Goal: Check status: Check status

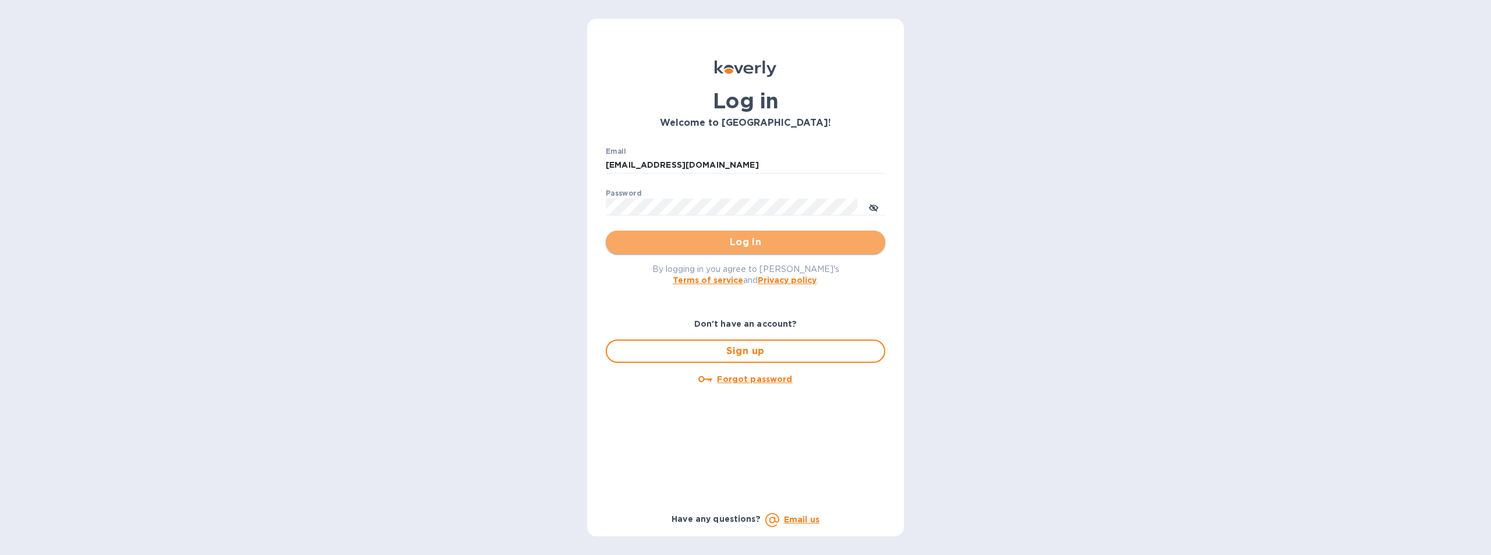
click at [748, 239] on span "Log in" at bounding box center [745, 242] width 261 height 14
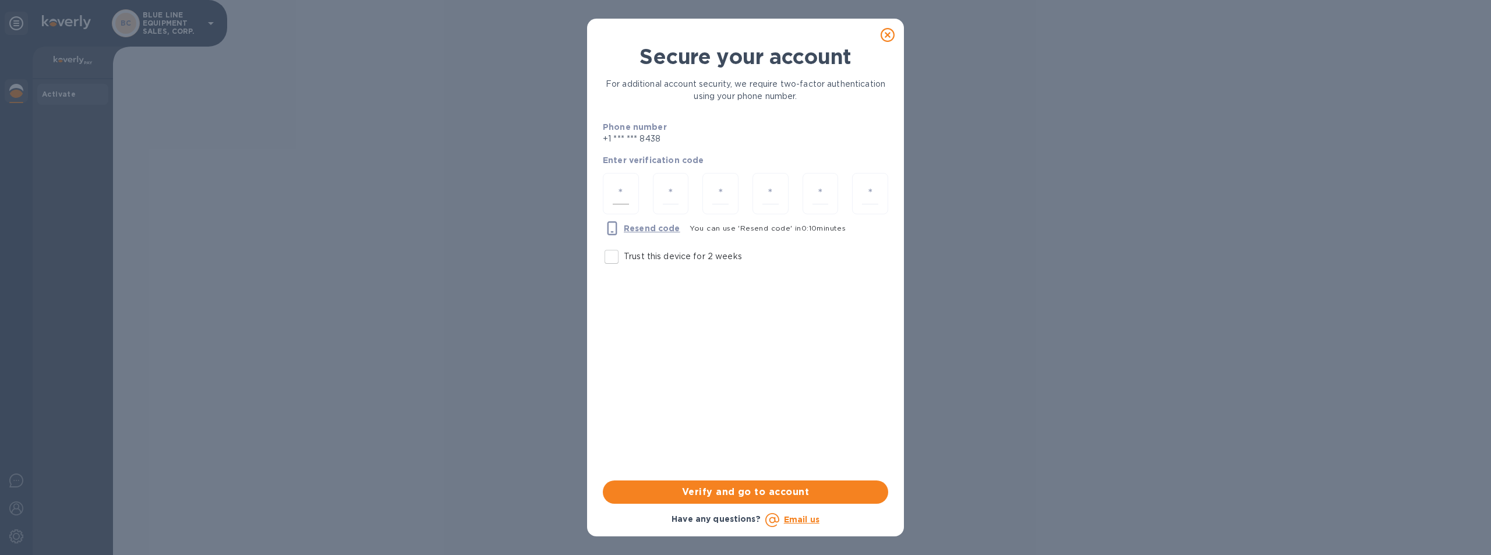
click at [632, 190] on div at bounding box center [621, 193] width 36 height 41
type input "7"
type input "3"
type input "4"
type input "3"
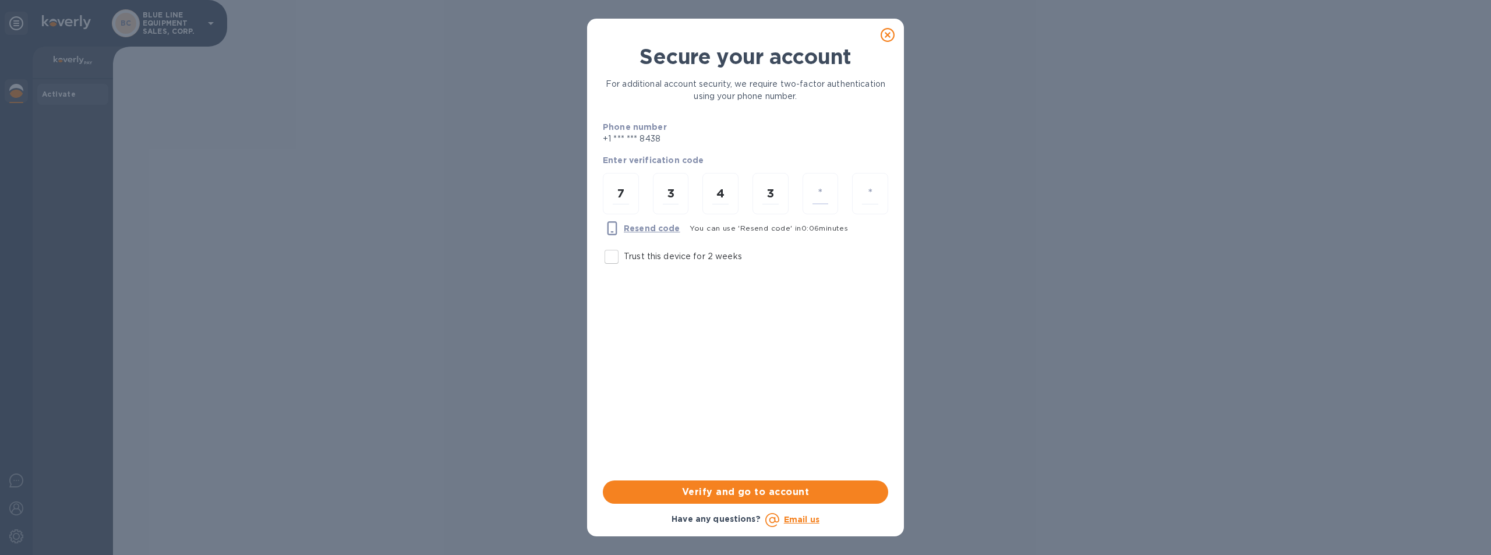
type input "5"
type input "0"
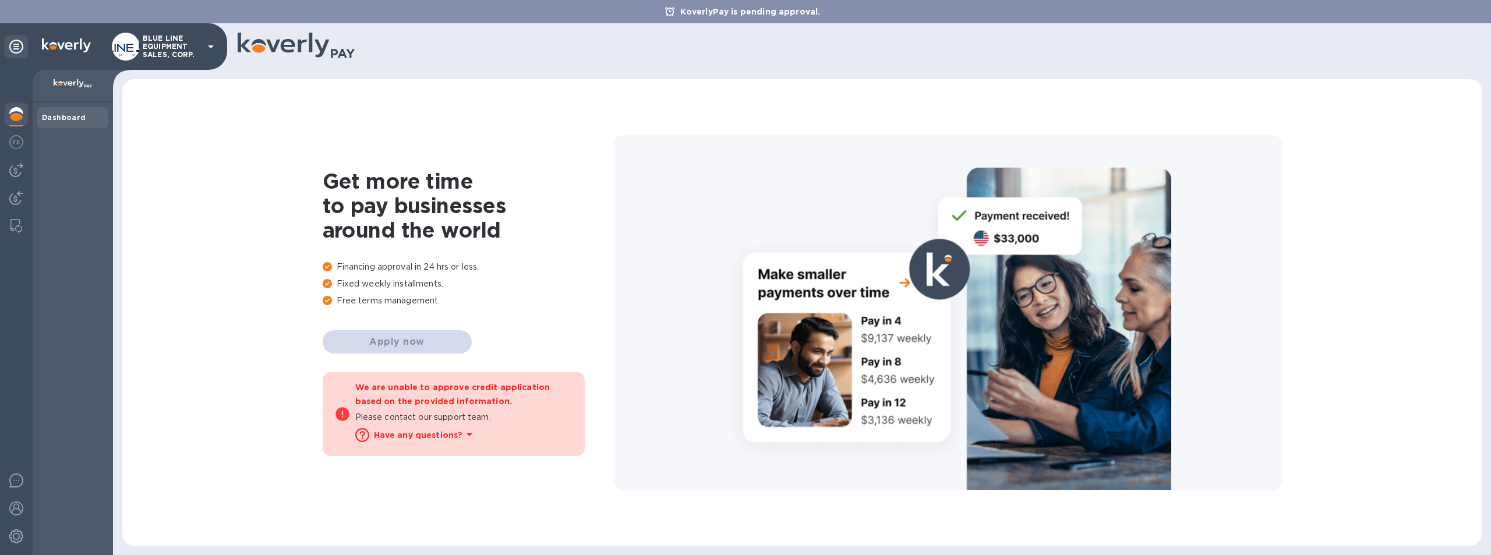
click at [160, 41] on p "BLUE LINE EQUIPMENT SALES, CORP." at bounding box center [172, 46] width 58 height 24
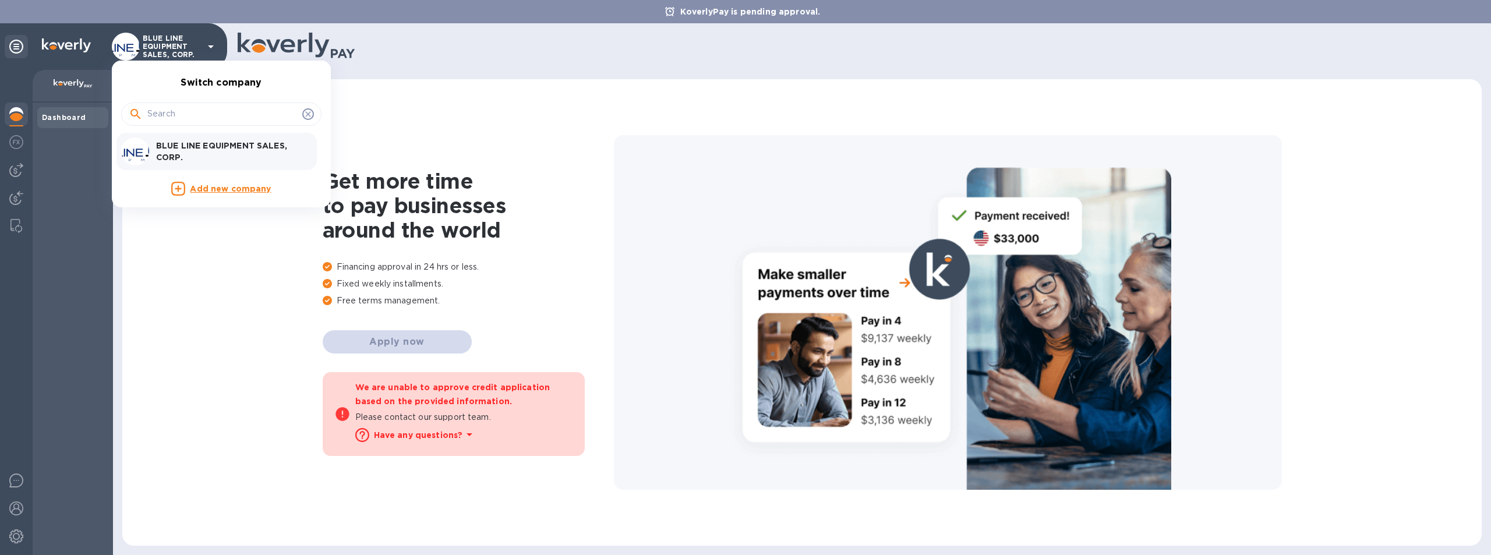
click at [230, 149] on p "BLUE LINE EQUIPMENT SALES, CORP." at bounding box center [229, 151] width 147 height 23
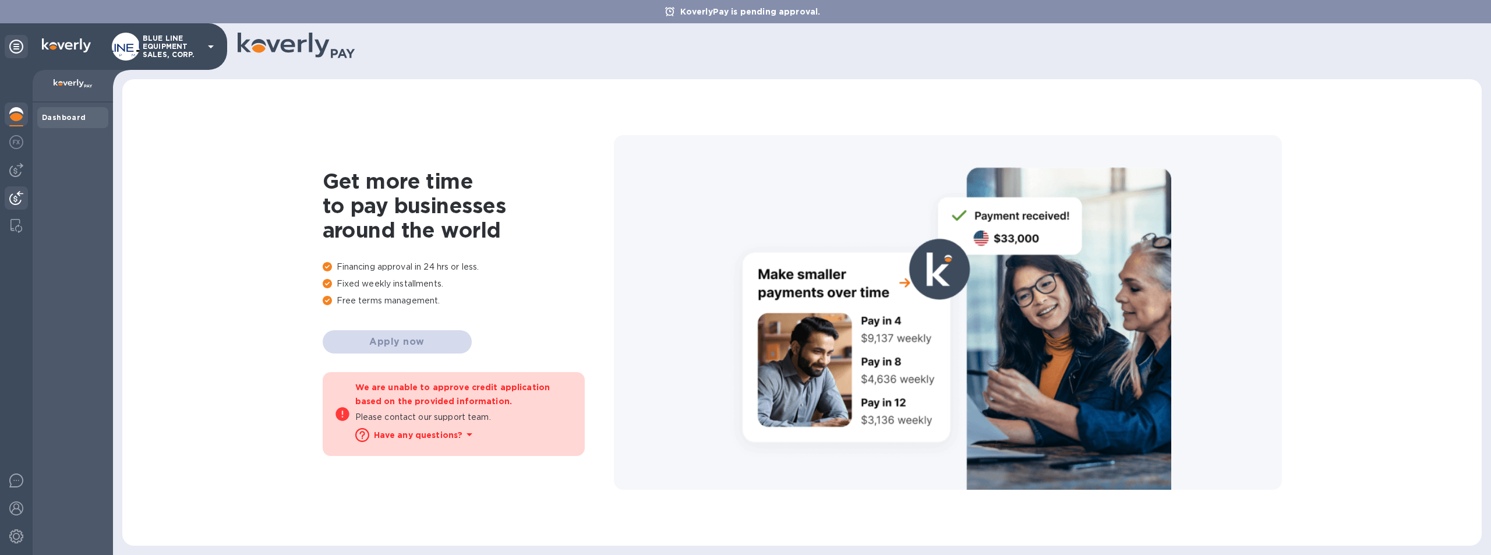
click at [13, 196] on img at bounding box center [16, 198] width 14 height 14
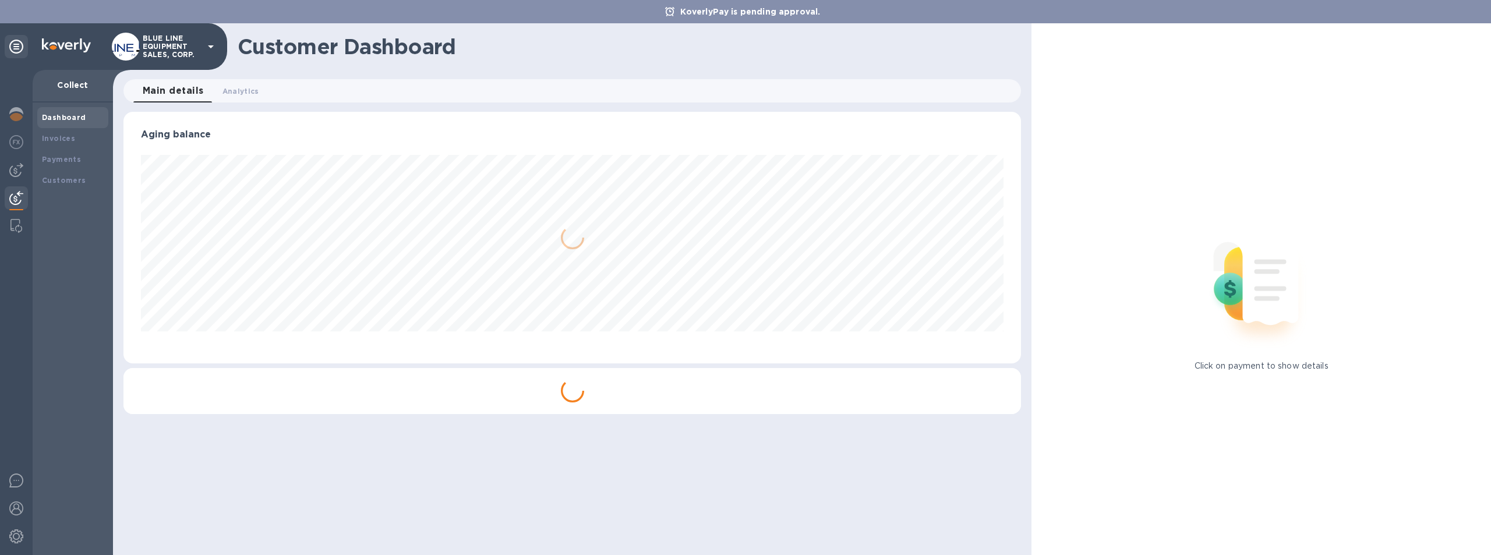
scroll to position [252, 898]
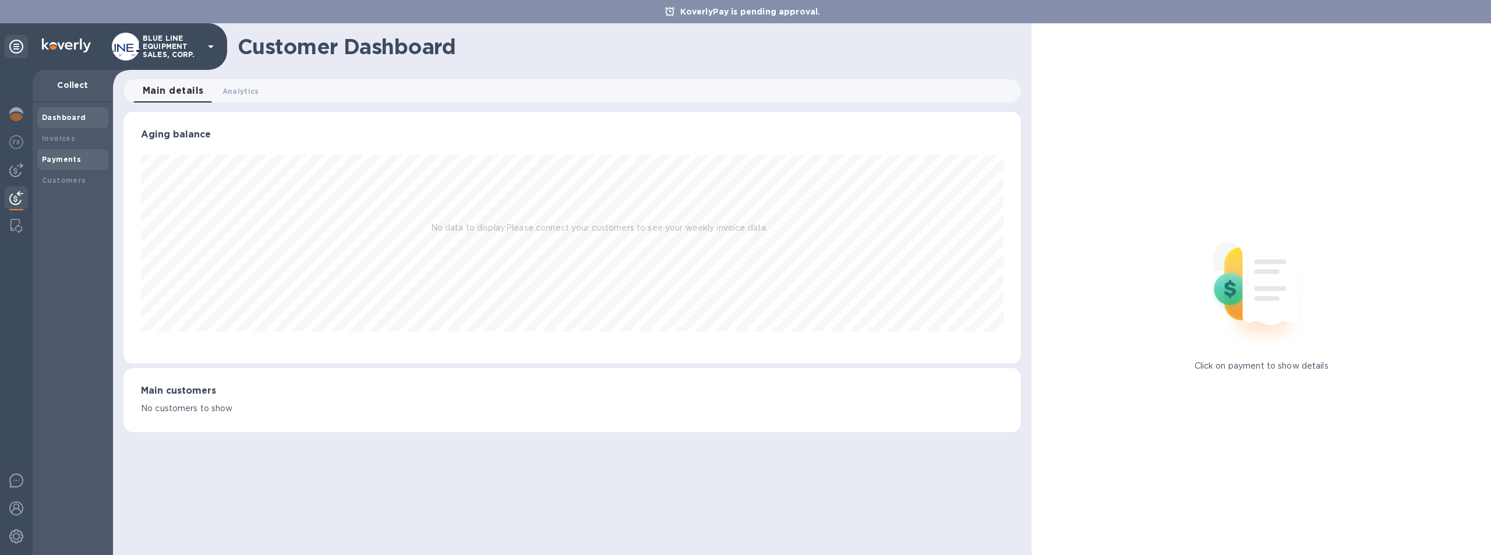
click at [65, 154] on div "Payments" at bounding box center [73, 160] width 62 height 12
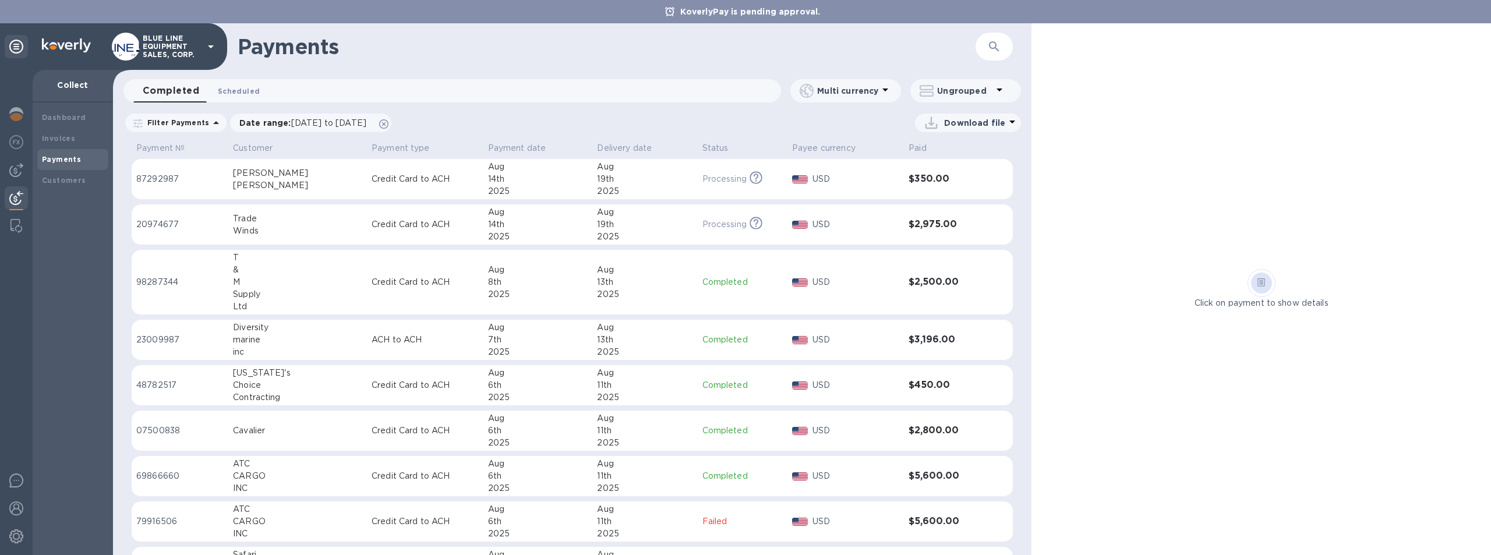
click at [237, 88] on span "Scheduled 0" at bounding box center [239, 91] width 42 height 12
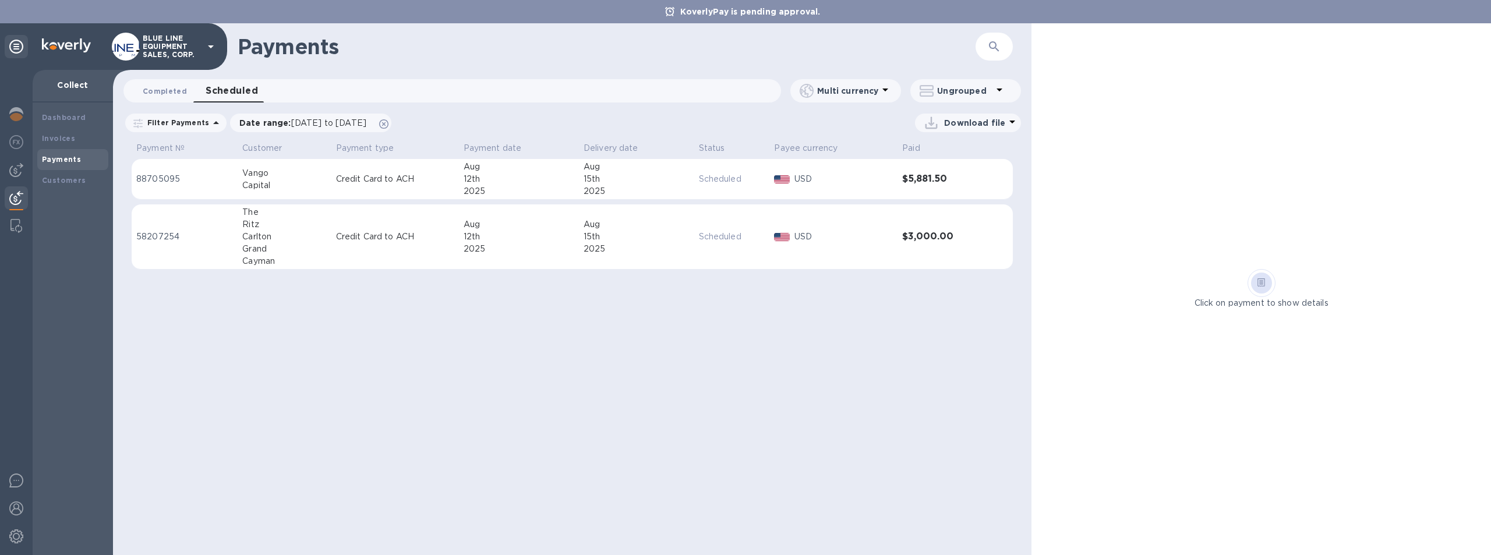
click at [162, 86] on span "Completed 0" at bounding box center [165, 91] width 44 height 12
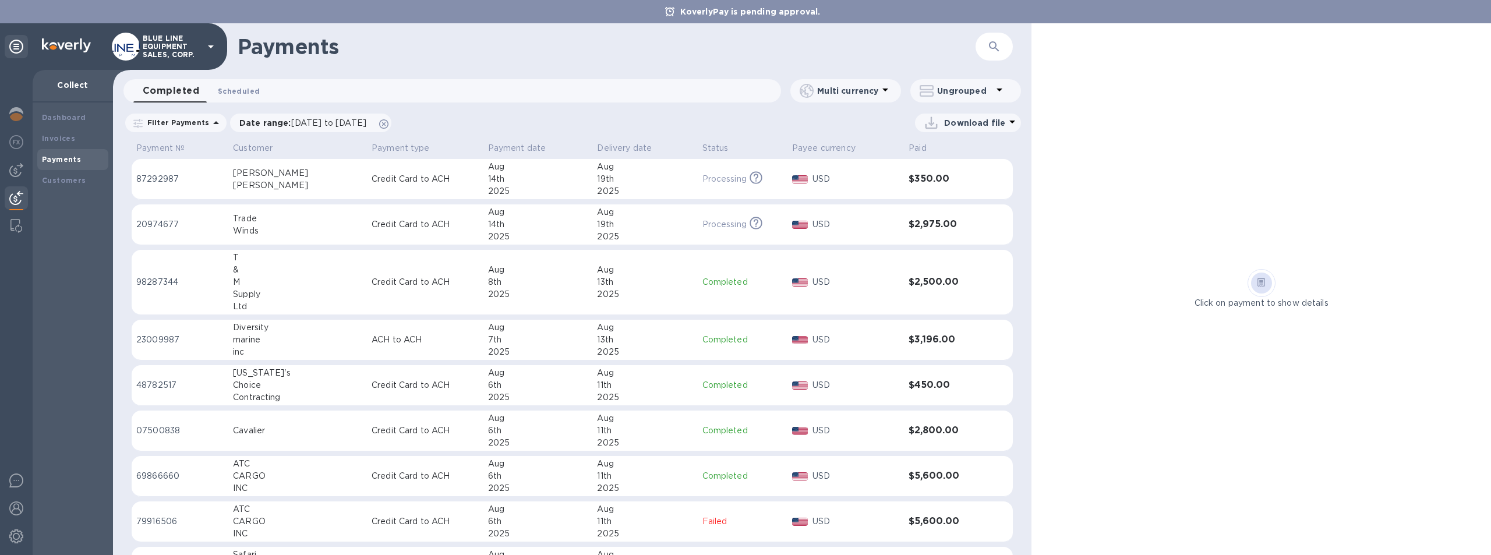
click at [241, 87] on span "Scheduled 0" at bounding box center [239, 91] width 42 height 12
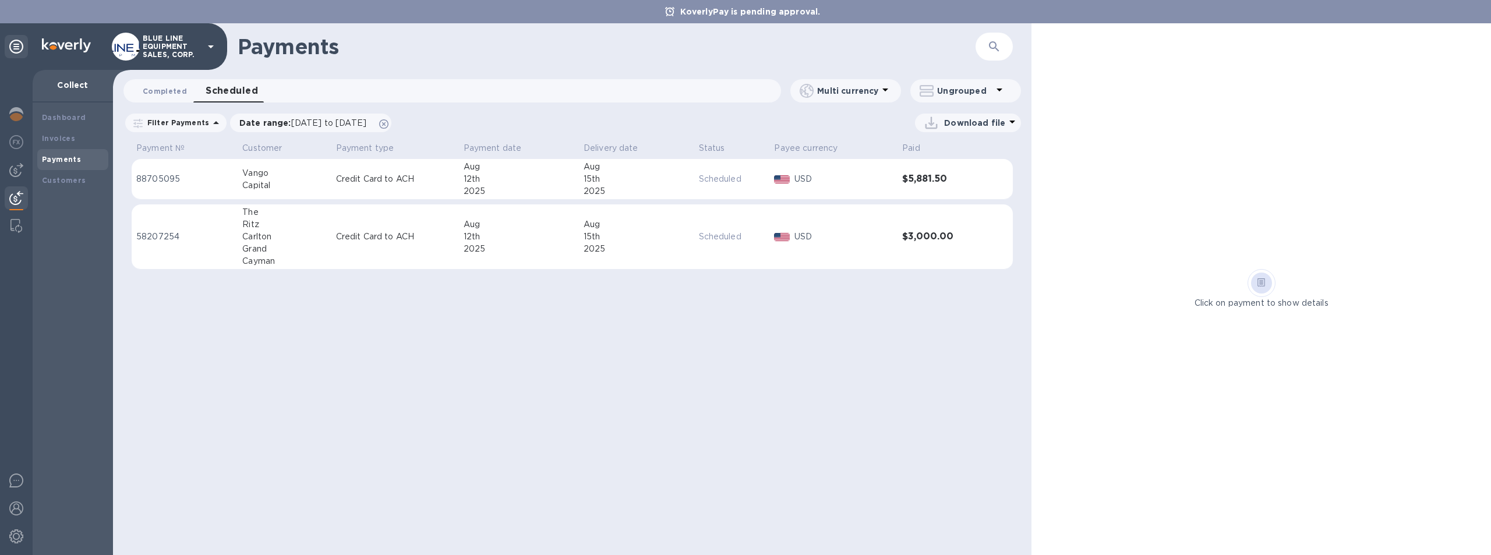
click at [147, 90] on span "Completed 0" at bounding box center [165, 91] width 44 height 12
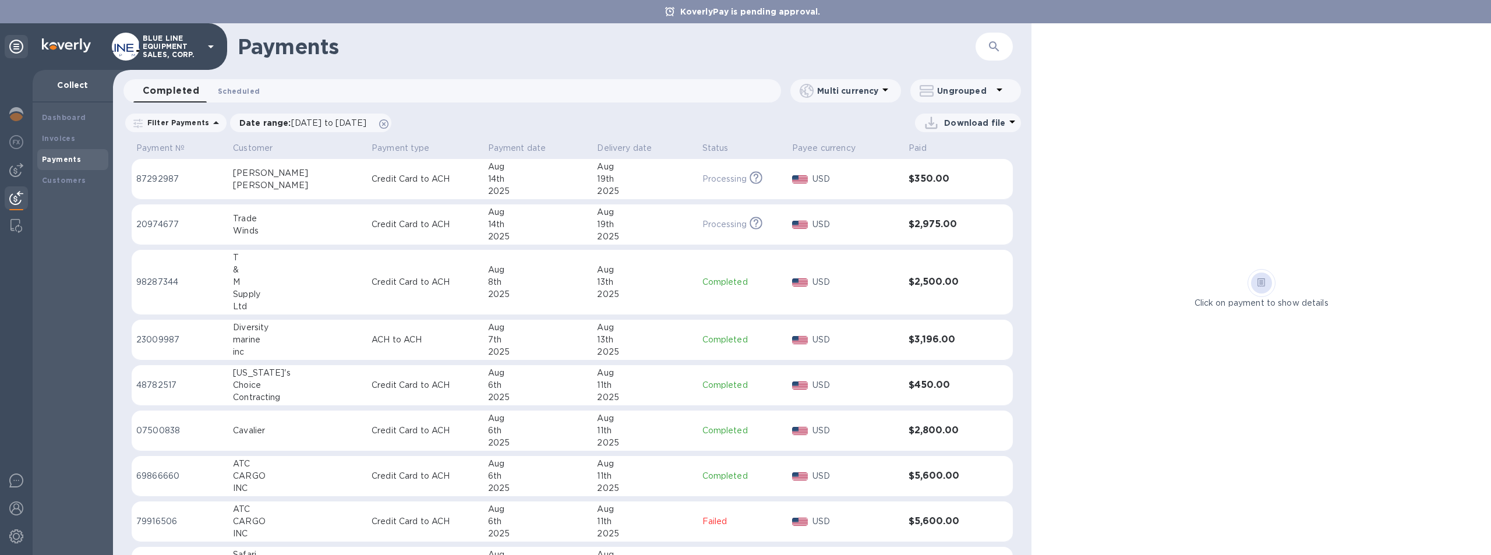
click at [233, 87] on span "Scheduled 0" at bounding box center [239, 91] width 42 height 12
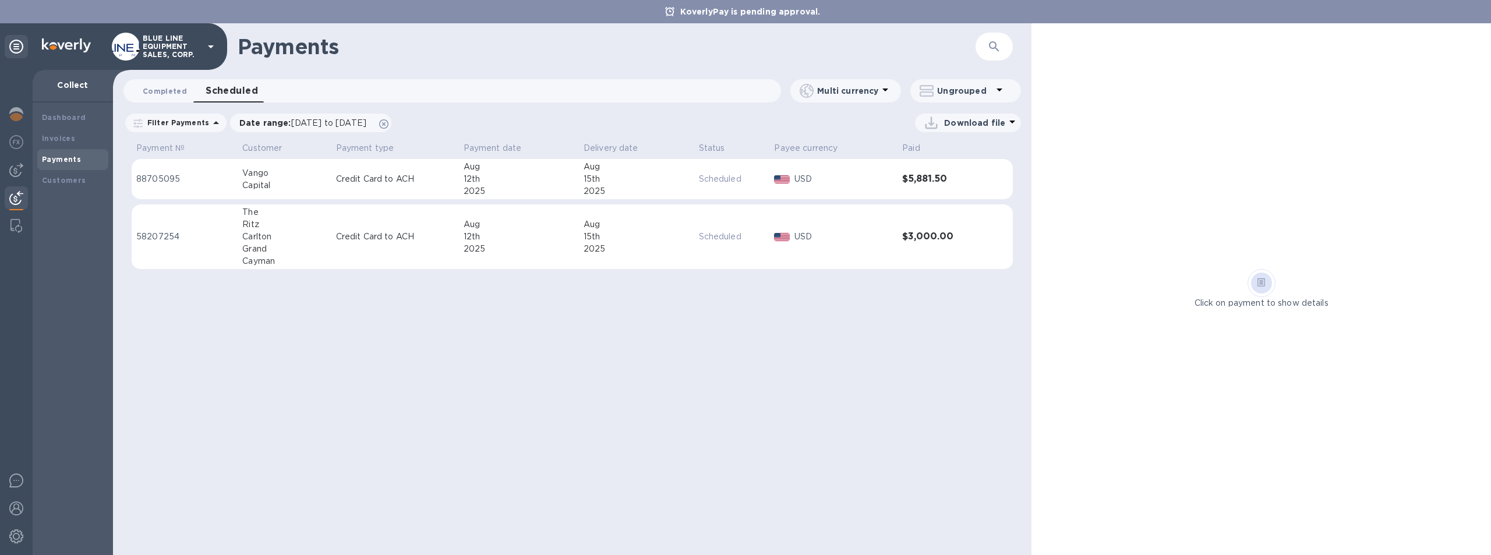
click at [164, 89] on span "Completed 0" at bounding box center [165, 91] width 44 height 12
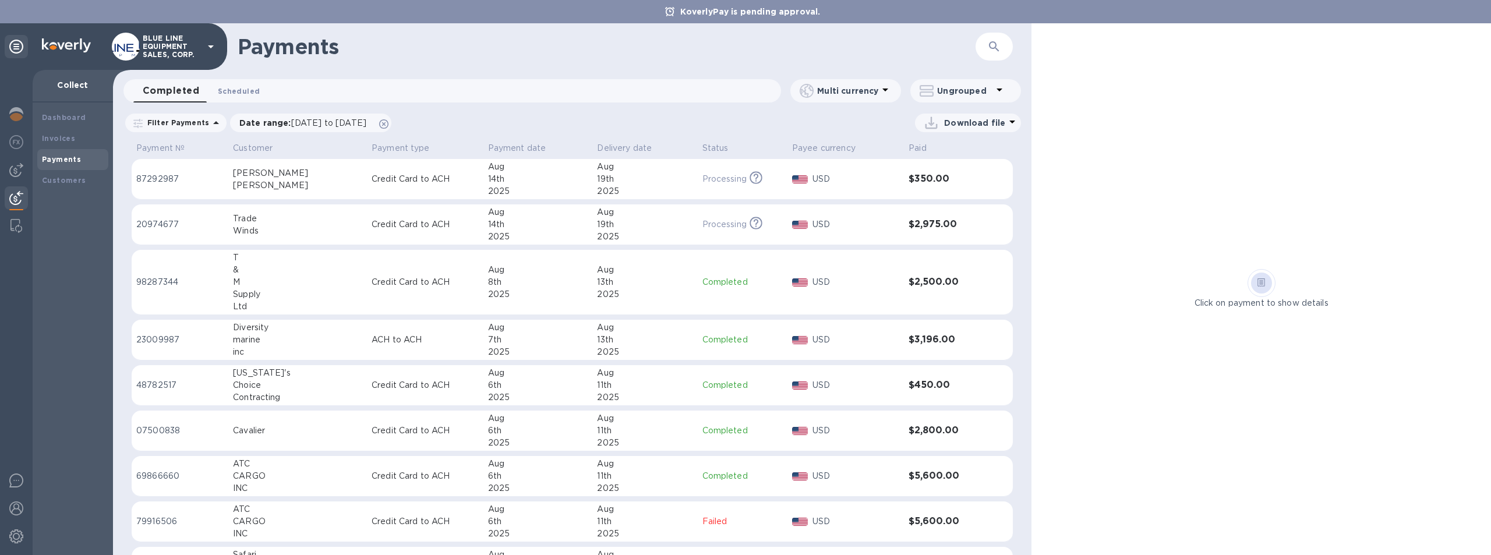
click at [240, 89] on span "Scheduled 0" at bounding box center [239, 91] width 42 height 12
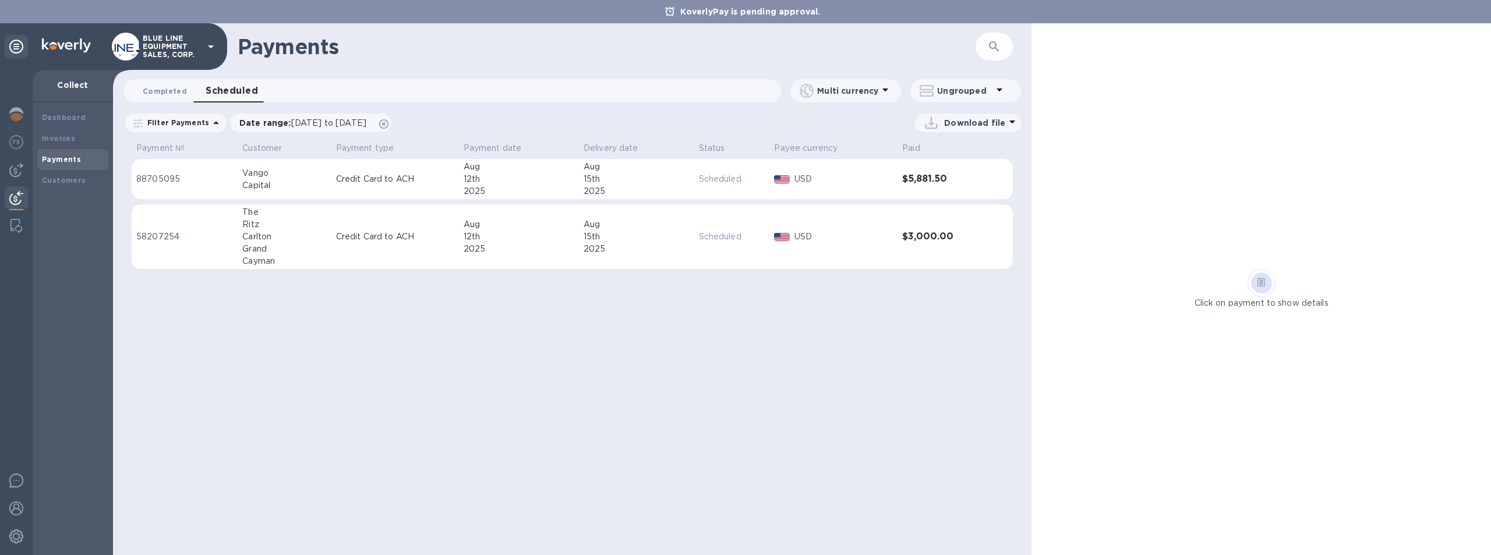
click at [161, 88] on span "Completed 0" at bounding box center [165, 91] width 44 height 12
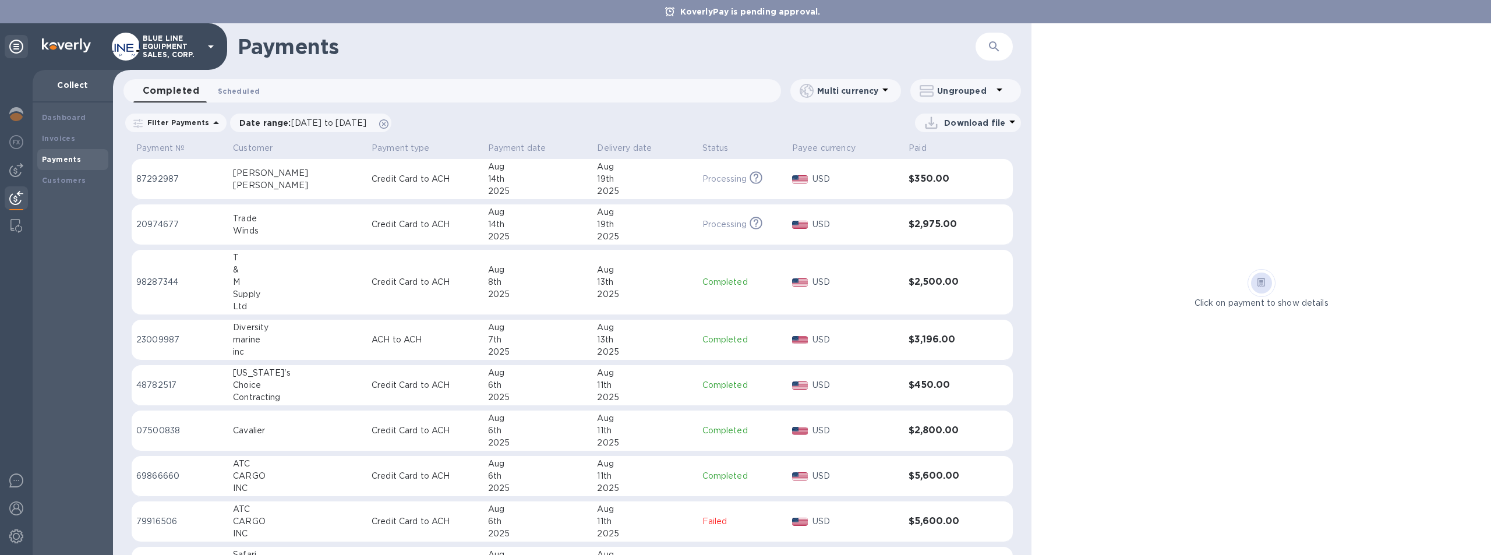
click at [238, 89] on span "Scheduled 0" at bounding box center [239, 91] width 42 height 12
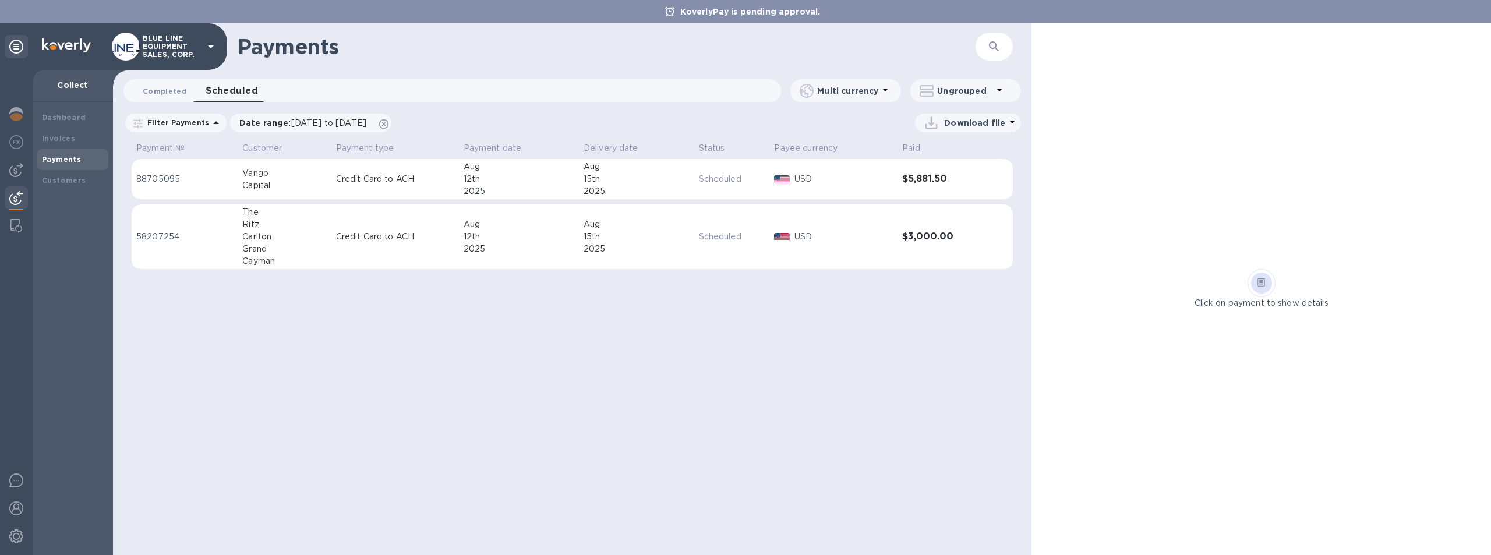
click at [164, 87] on span "Completed 0" at bounding box center [165, 91] width 44 height 12
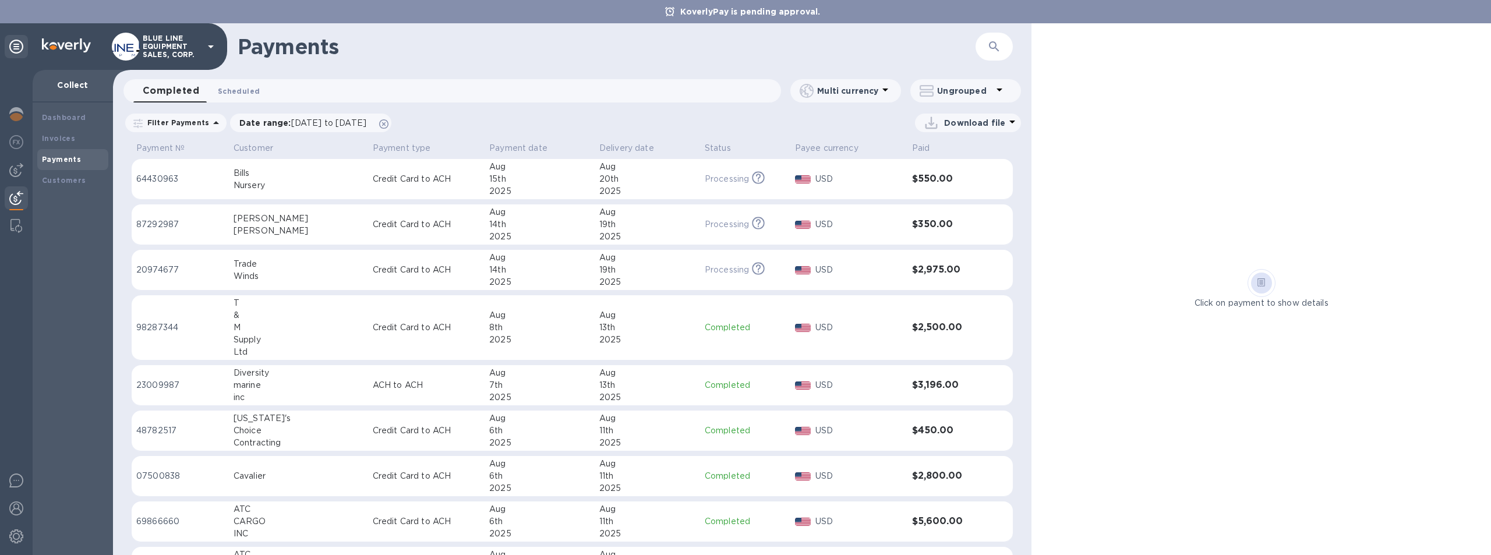
click at [240, 90] on span "Scheduled 0" at bounding box center [239, 91] width 42 height 12
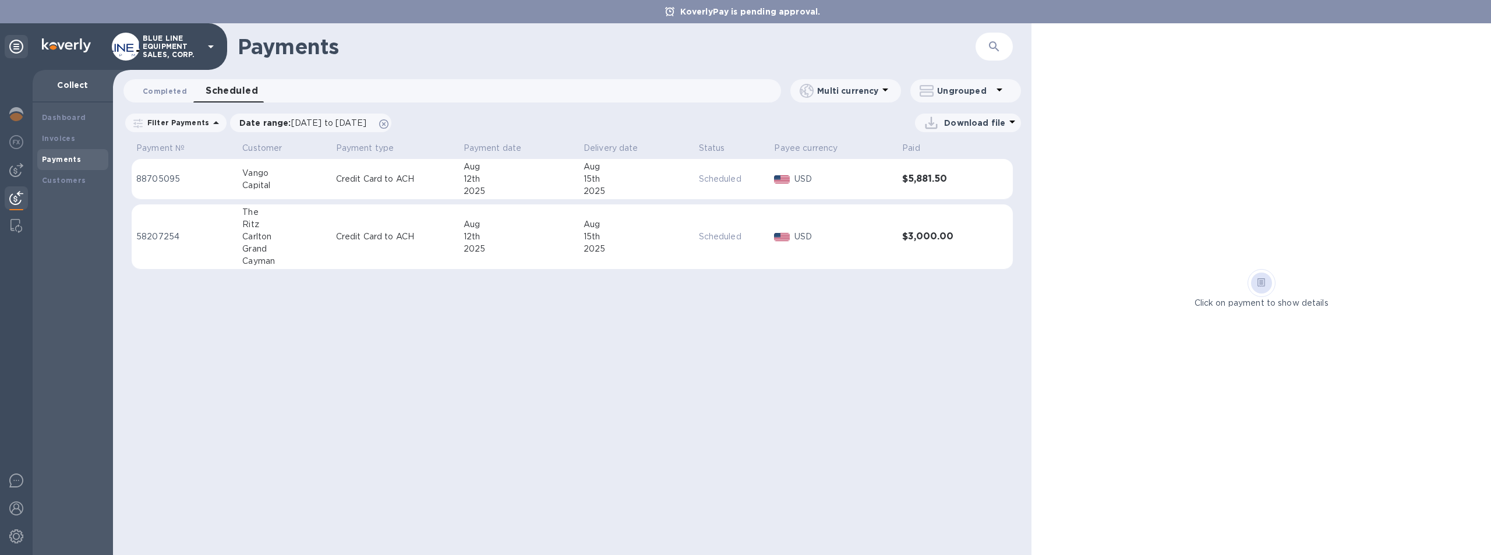
click at [158, 91] on span "Completed 0" at bounding box center [165, 91] width 44 height 12
